Goal: Task Accomplishment & Management: Manage account settings

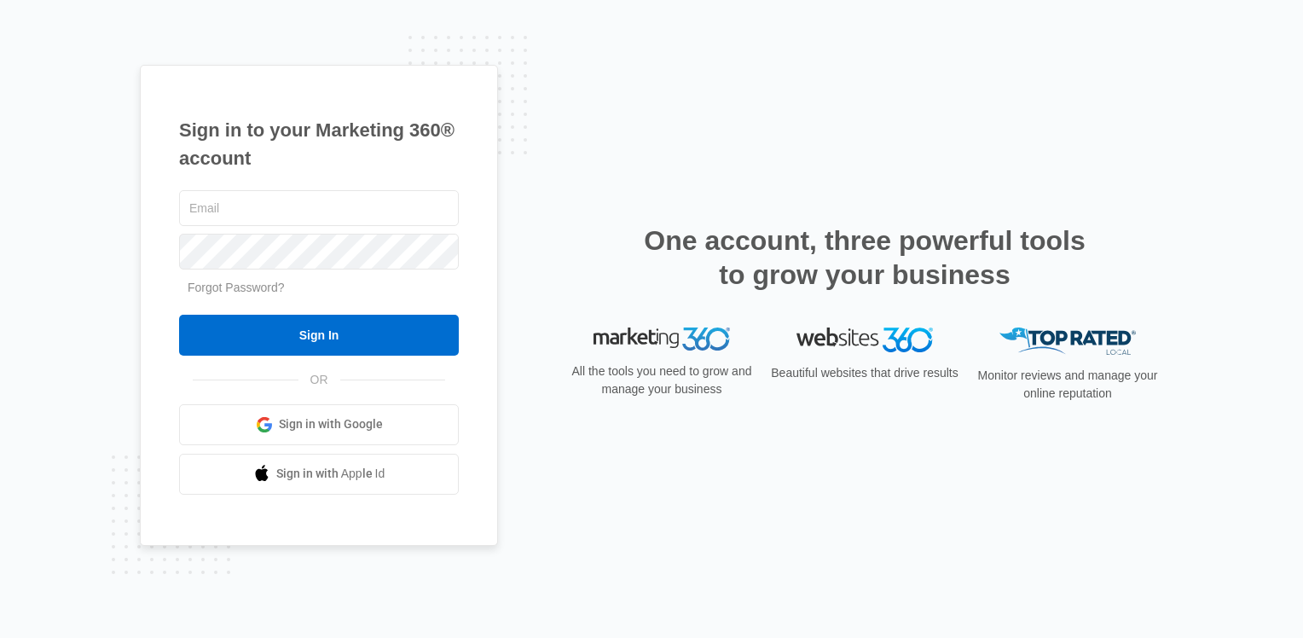
type input "[EMAIL_ADDRESS][DOMAIN_NAME]"
click at [324, 371] on span "OR" at bounding box center [319, 380] width 42 height 18
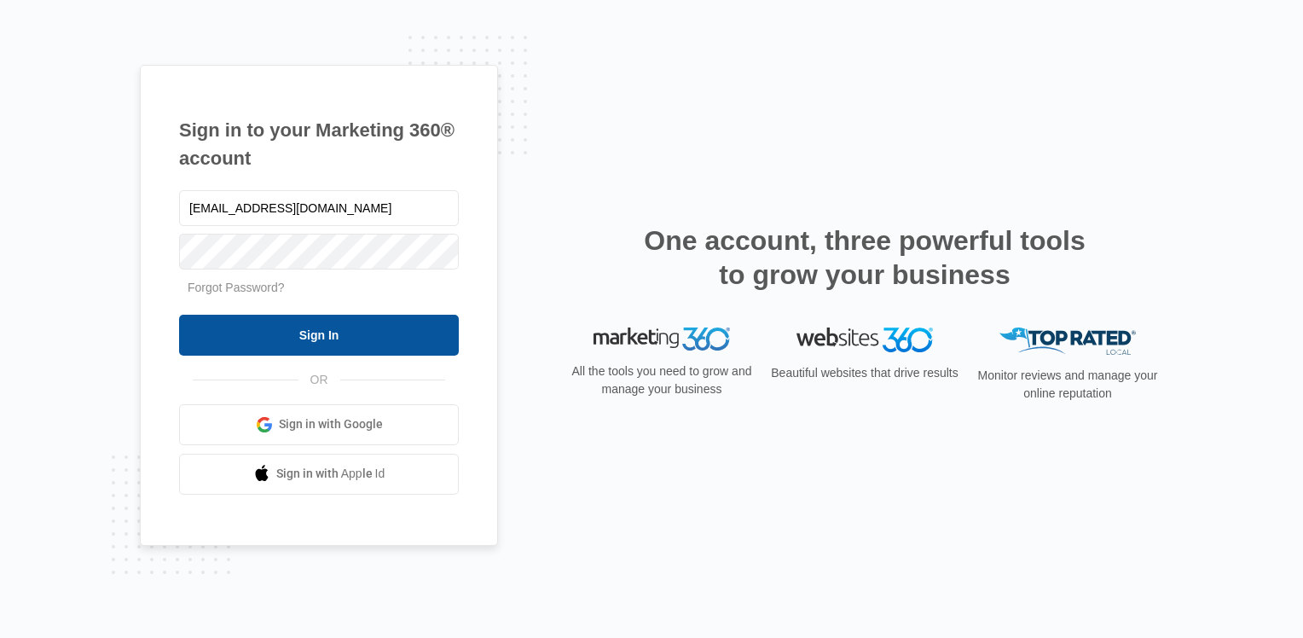
click at [344, 328] on input "Sign In" at bounding box center [319, 335] width 280 height 41
